Goal: Task Accomplishment & Management: Use online tool/utility

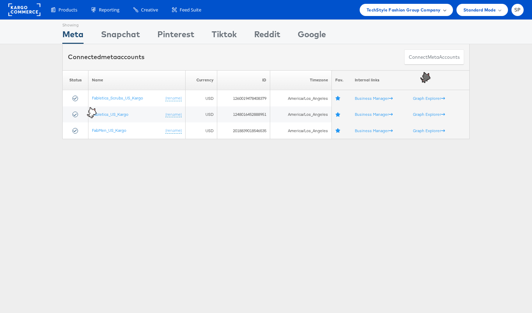
click at [416, 8] on span "TechStyle Fashion Group Company" at bounding box center [404, 9] width 74 height 7
click at [388, 63] on link "Boot Barn" at bounding box center [403, 65] width 90 height 7
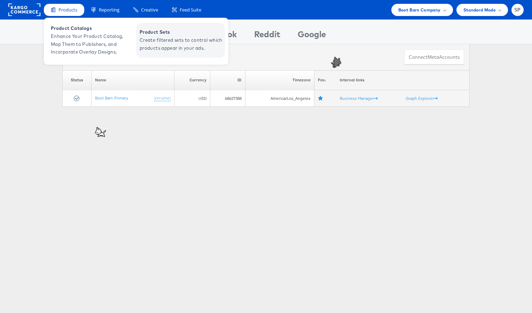
click at [181, 44] on span "Create filtered sets to control which products appear in your ads." at bounding box center [182, 44] width 84 height 16
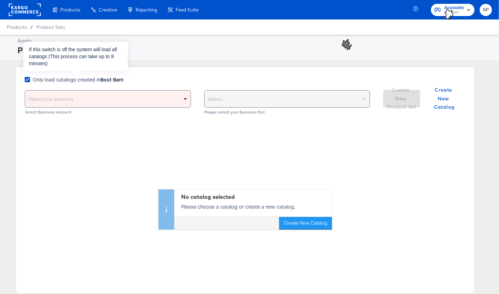
click at [103, 79] on strong "Boot Barn" at bounding box center [111, 79] width 23 height 7
click at [0, 0] on input "Only load catalogs created in Boot Barn" at bounding box center [0, 0] width 0 height 0
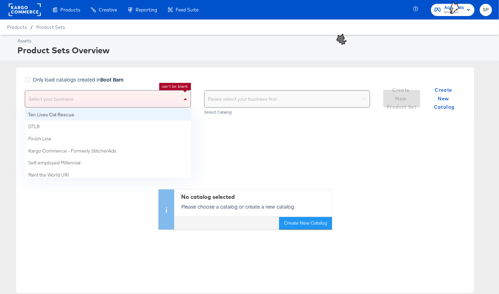
click at [105, 96] on div "Select your business" at bounding box center [107, 99] width 165 height 17
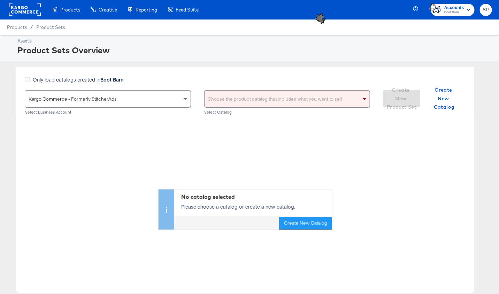
click at [229, 101] on div "Choose the product catalog that includes what you want to sell" at bounding box center [286, 99] width 165 height 17
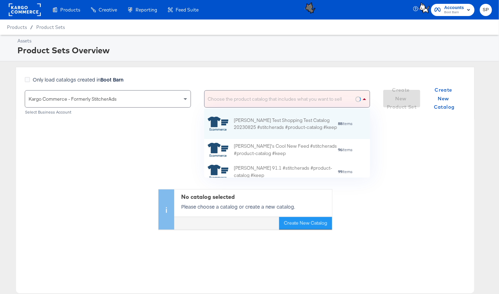
scroll to position [69, 166]
type input "g"
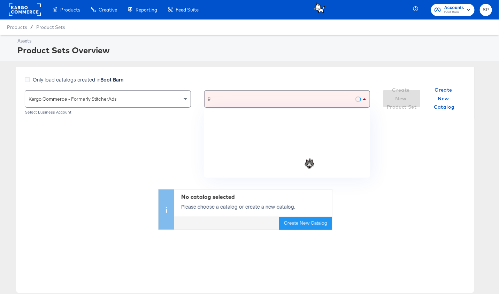
scroll to position [0, 0]
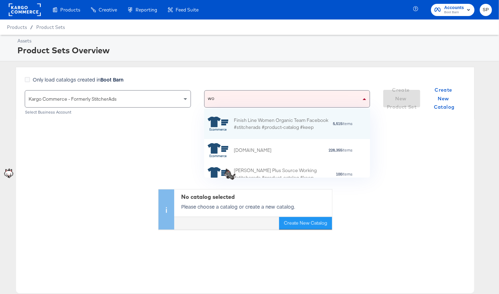
type input "won"
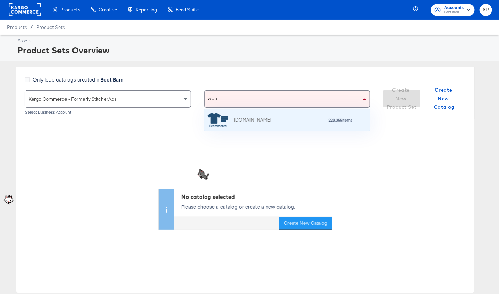
click at [224, 117] on icon "grid" at bounding box center [218, 120] width 21 height 14
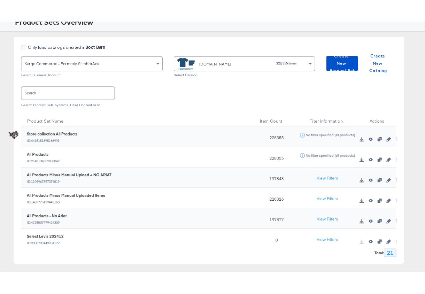
scroll to position [50, 0]
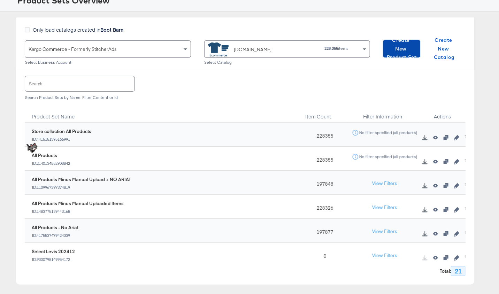
click at [403, 51] on span "Create New Product Set" at bounding box center [401, 49] width 31 height 26
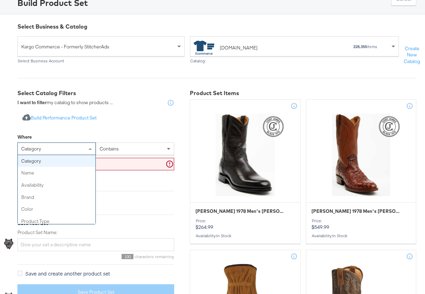
click at [77, 149] on div "category" at bounding box center [57, 149] width 78 height 12
